Goal: Information Seeking & Learning: Check status

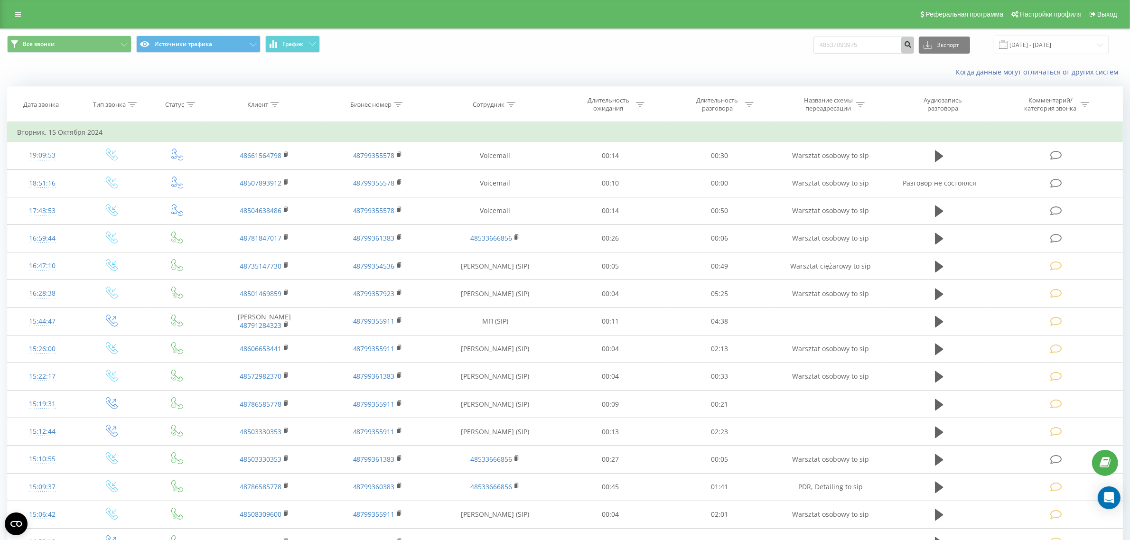
type input "48537093975"
click at [912, 45] on icon "submit" at bounding box center [908, 43] width 8 height 6
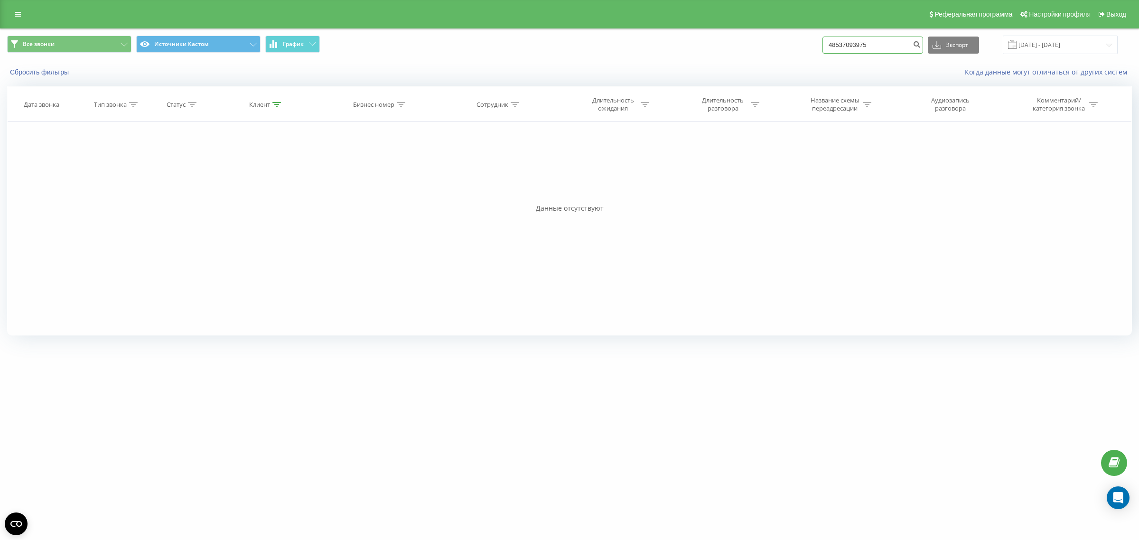
click at [880, 48] on input "48537093975" at bounding box center [872, 45] width 101 height 17
paste input "48537093975"
paste input
click at [898, 41] on input "48537093975" at bounding box center [872, 45] width 101 height 17
paste input "697807558"
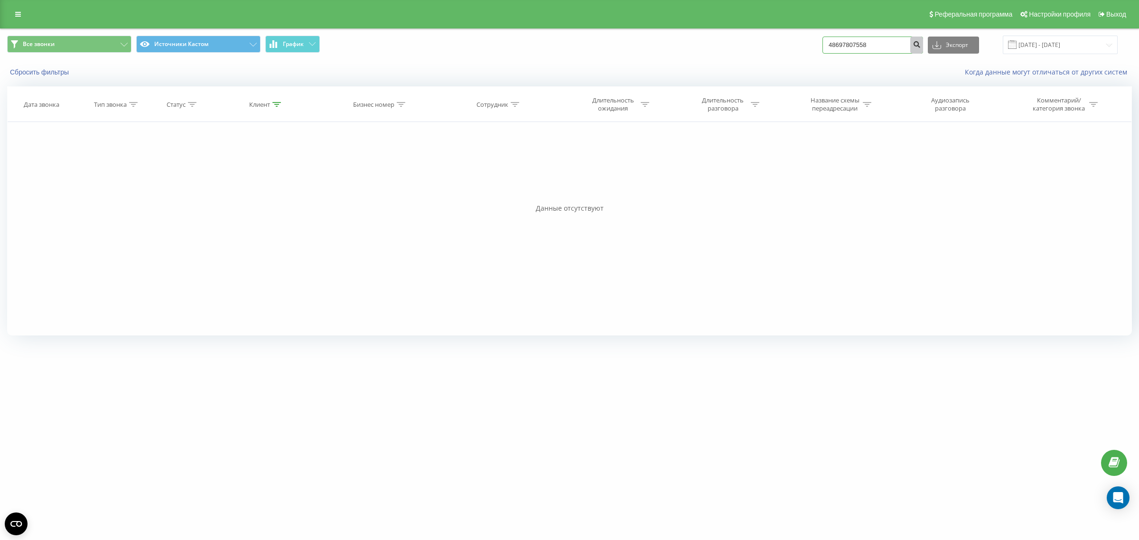
type input "48697807558"
click at [922, 43] on button "submit" at bounding box center [916, 45] width 13 height 17
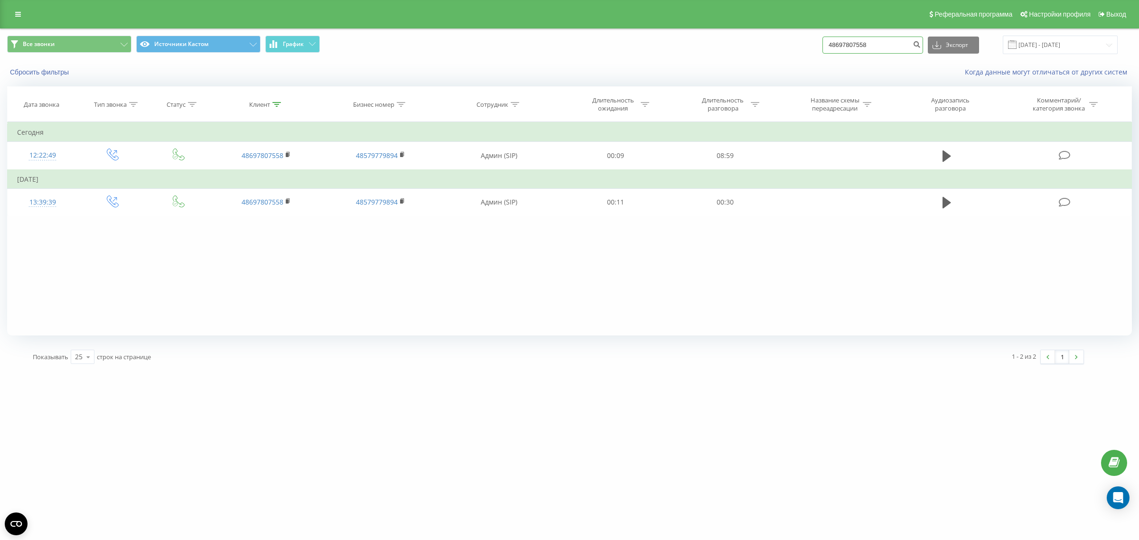
click at [877, 39] on input "48697807558" at bounding box center [872, 45] width 101 height 17
paste input "733540601"
drag, startPoint x: 913, startPoint y: 40, endPoint x: 922, endPoint y: 39, distance: 8.2
click at [916, 39] on input "48733540601" at bounding box center [872, 45] width 101 height 17
type input "48733540601"
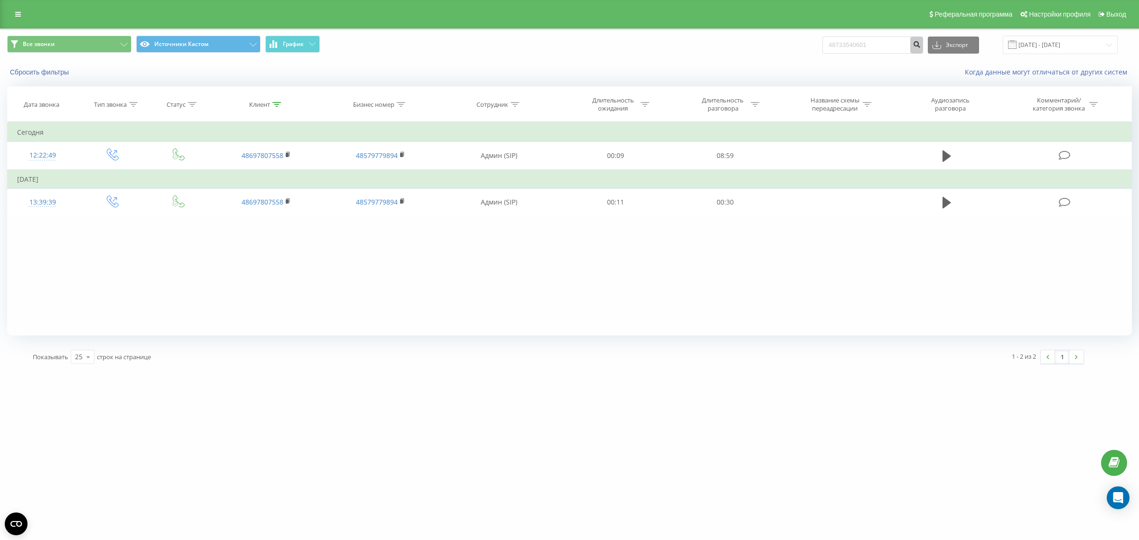
click at [923, 39] on button "submit" at bounding box center [916, 45] width 13 height 17
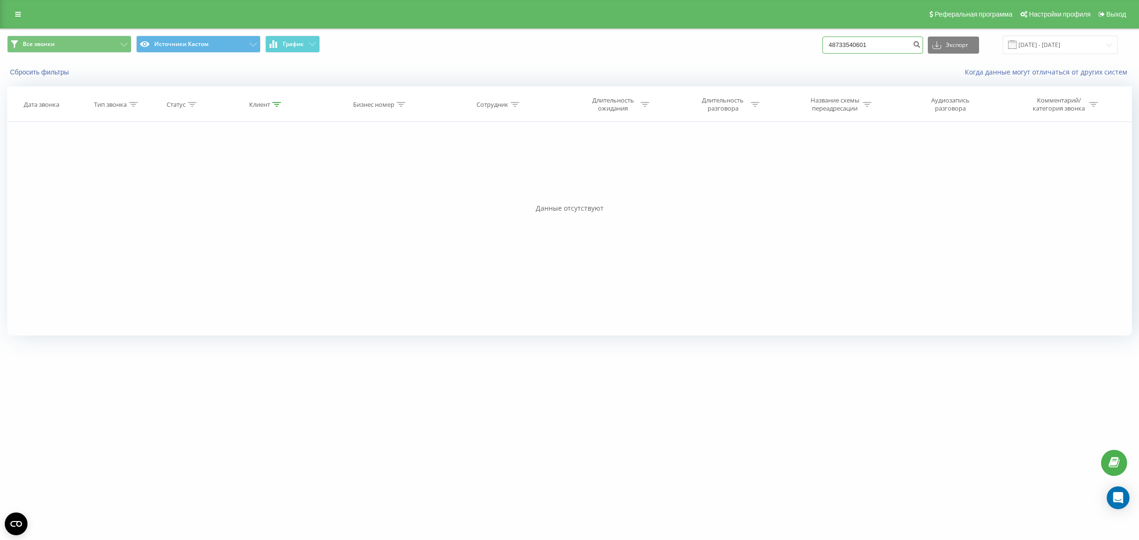
click at [895, 37] on input "48733540601" at bounding box center [872, 45] width 101 height 17
click at [921, 46] on icon "submit" at bounding box center [917, 43] width 8 height 6
